Goal: Information Seeking & Learning: Learn about a topic

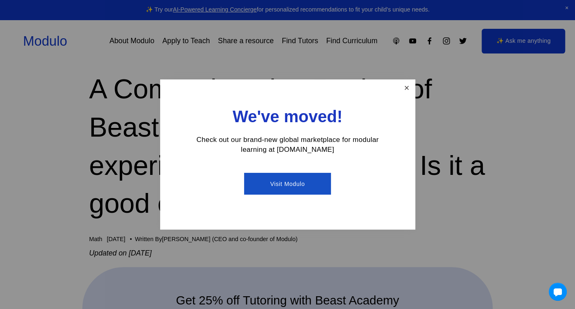
click at [404, 90] on link "Close" at bounding box center [406, 88] width 14 height 14
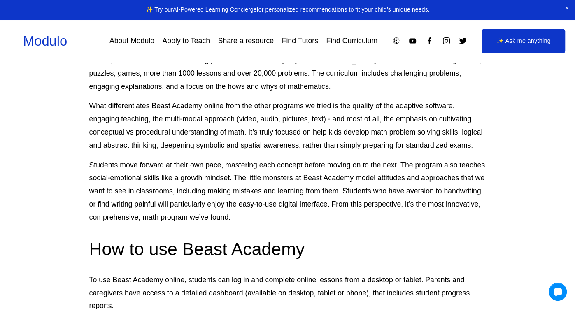
scroll to position [1109, 0]
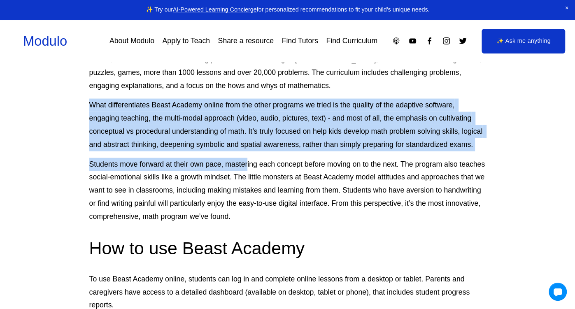
drag, startPoint x: 89, startPoint y: 91, endPoint x: 246, endPoint y: 150, distance: 168.3
